Goal: Check status

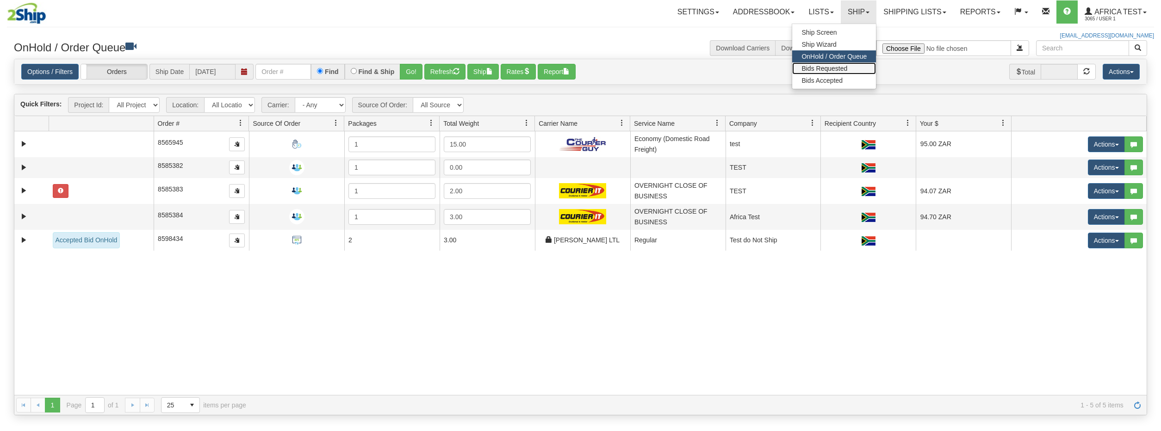
click at [837, 69] on span "Bids Requested" at bounding box center [824, 68] width 46 height 7
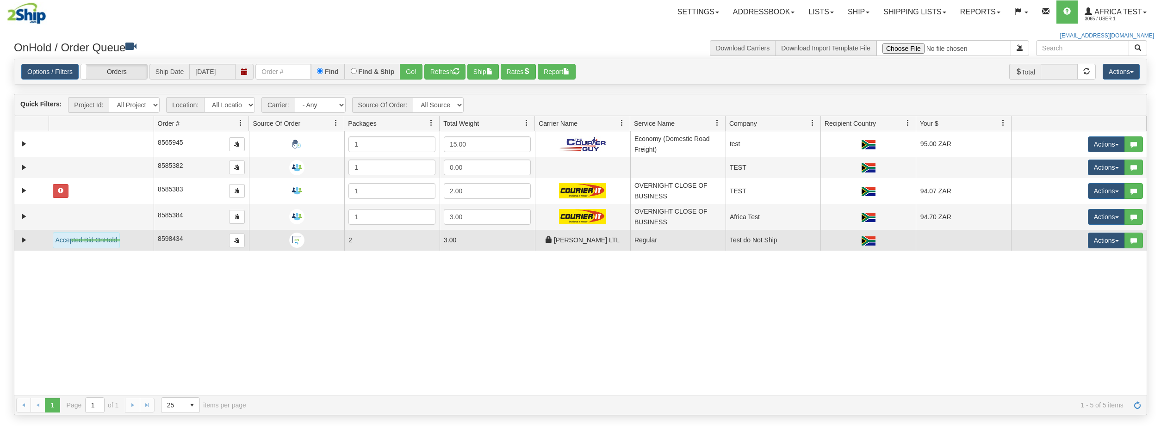
drag, startPoint x: 71, startPoint y: 241, endPoint x: 120, endPoint y: 239, distance: 49.1
click at [120, 239] on div "Accepted Bid OnHold" at bounding box center [87, 240] width 68 height 16
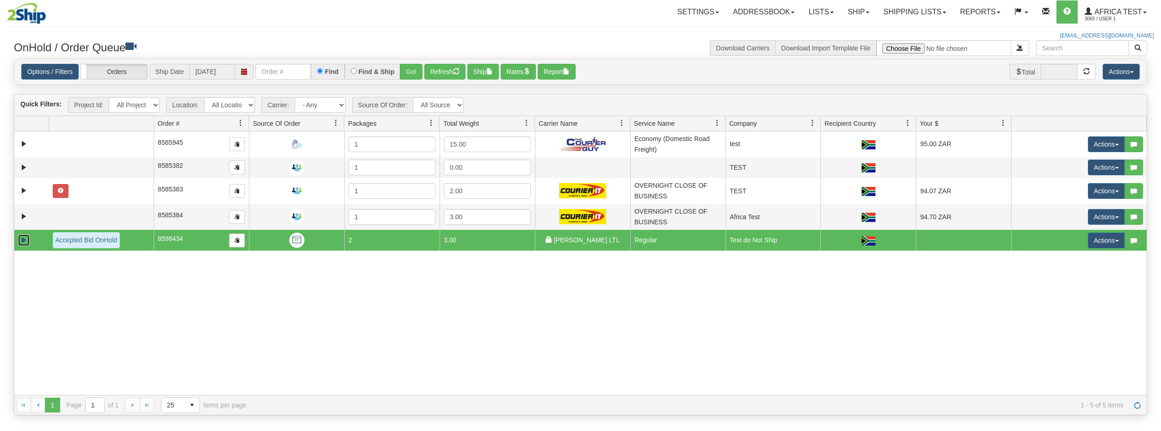
click at [24, 242] on link "Expand" at bounding box center [24, 241] width 12 height 12
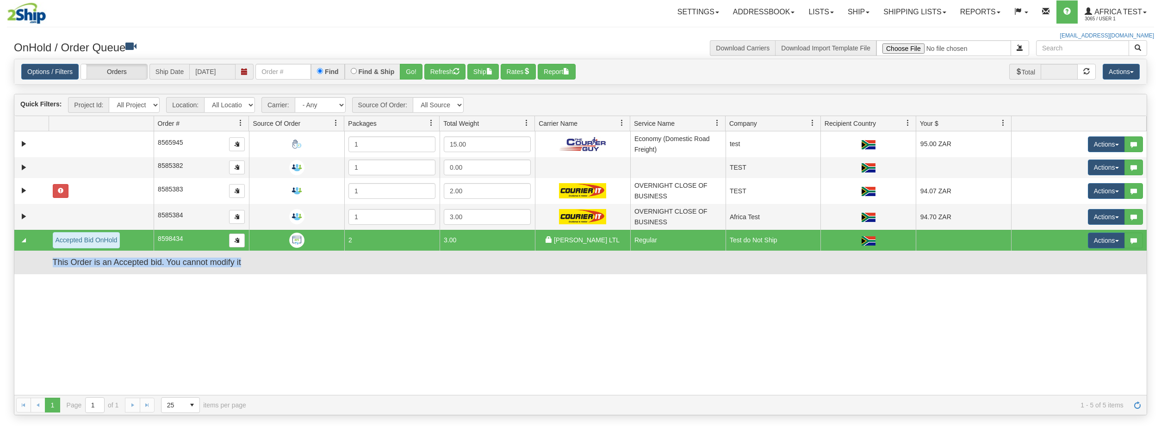
drag, startPoint x: 260, startPoint y: 263, endPoint x: 31, endPoint y: 261, distance: 228.5
click at [31, 261] on tr "This Order is an Accepted bid. You cannot modify it" at bounding box center [580, 263] width 1132 height 24
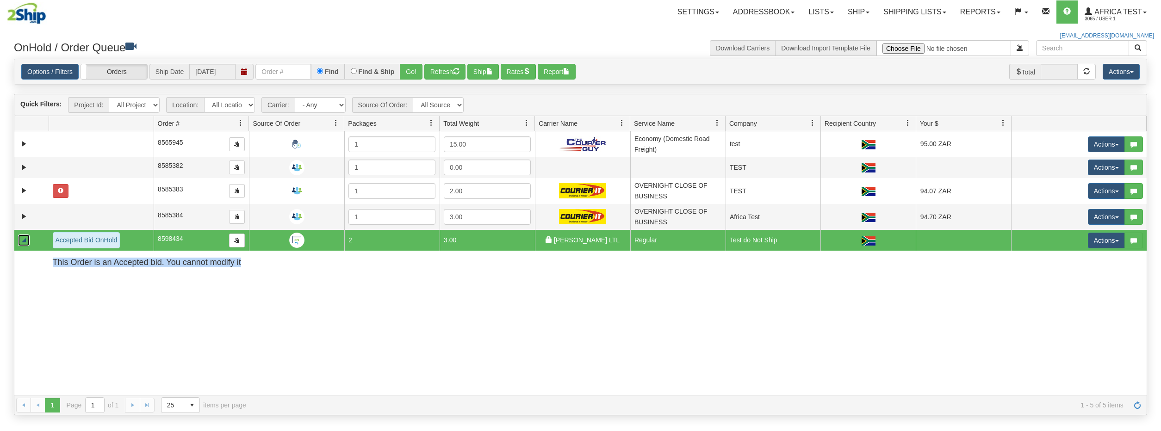
click at [21, 239] on link "Collapse" at bounding box center [24, 241] width 12 height 12
